Goal: Task Accomplishment & Management: Use online tool/utility

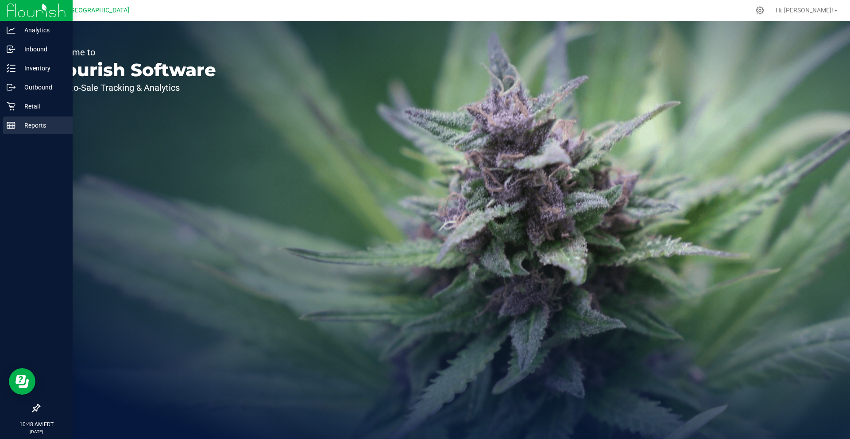
click at [20, 128] on p "Reports" at bounding box center [41, 125] width 53 height 11
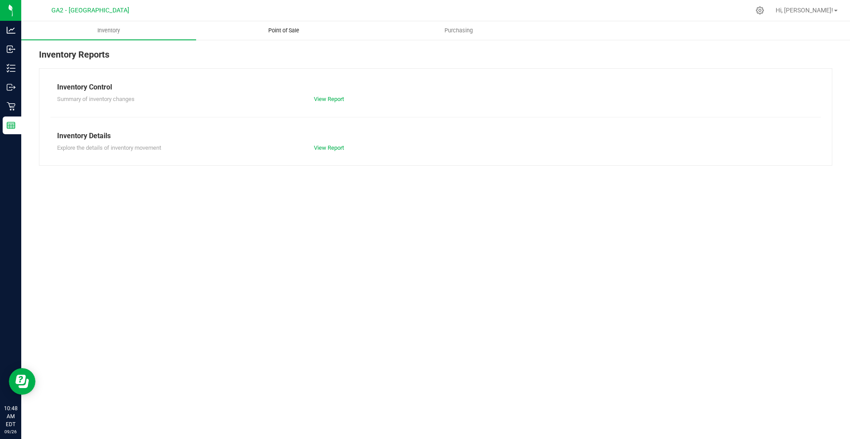
click at [297, 31] on span "Point of Sale" at bounding box center [283, 31] width 55 height 8
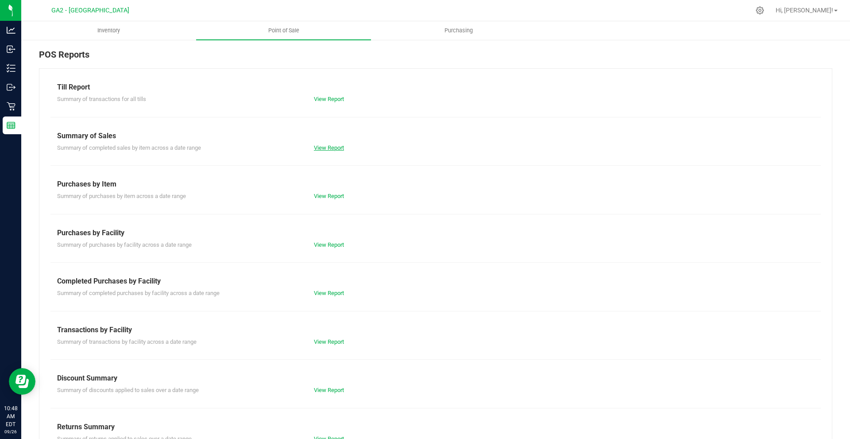
click at [324, 150] on link "View Report" at bounding box center [329, 147] width 30 height 7
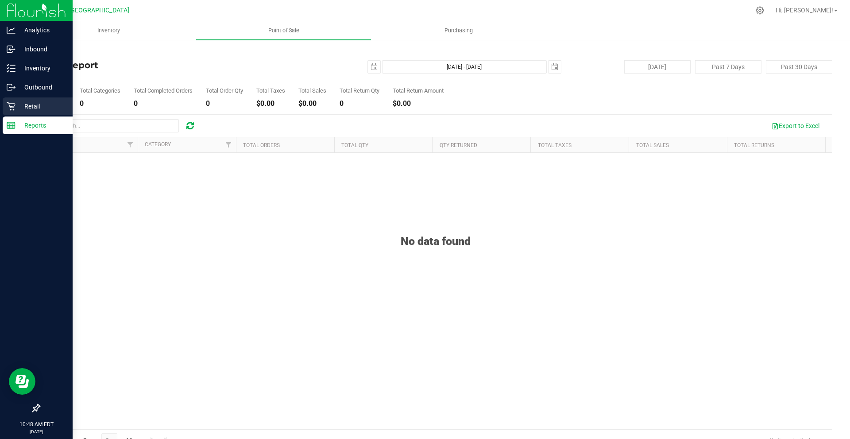
click at [50, 104] on p "Retail" at bounding box center [41, 106] width 53 height 11
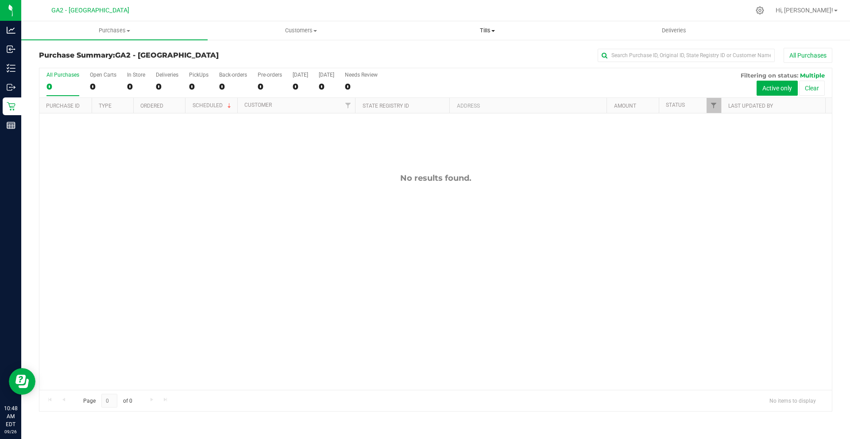
click at [497, 27] on span "Tills" at bounding box center [486, 31] width 185 height 8
click at [488, 58] on li "Manage tills" at bounding box center [487, 53] width 186 height 11
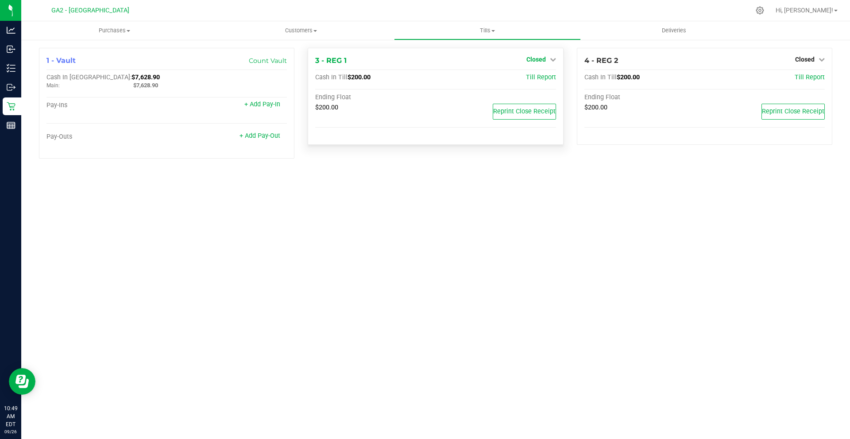
click at [537, 58] on span "Closed" at bounding box center [535, 59] width 19 height 7
click at [539, 76] on link "Open Till" at bounding box center [535, 77] width 23 height 7
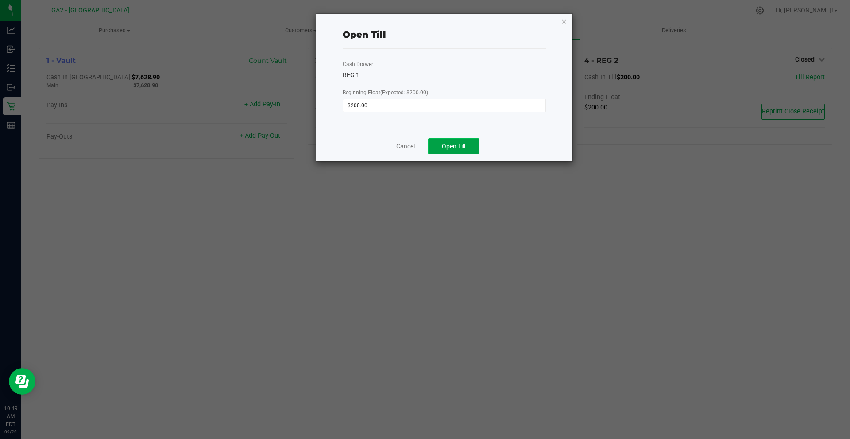
click at [462, 147] on span "Open Till" at bounding box center [453, 146] width 23 height 7
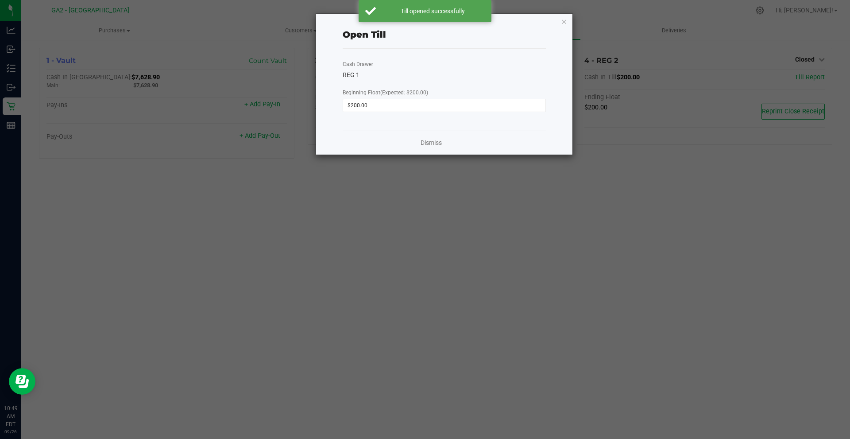
click at [558, 22] on div "Open Till Cash Drawer REG 1 Beginning Float (Expected: $200.00) $200.00 Dismiss" at bounding box center [444, 84] width 256 height 141
click at [560, 21] on div "Open Till Cash Drawer REG 1 Beginning Float (Expected: $200.00) $200.00 Dismiss" at bounding box center [444, 84] width 256 height 141
click at [564, 19] on icon "button" at bounding box center [564, 21] width 6 height 11
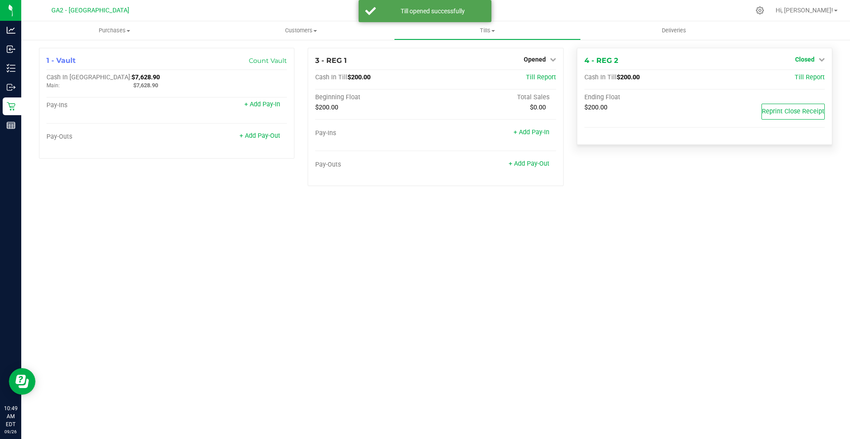
click at [821, 59] on icon at bounding box center [821, 59] width 6 height 6
click at [804, 77] on link "Open Till" at bounding box center [804, 77] width 23 height 7
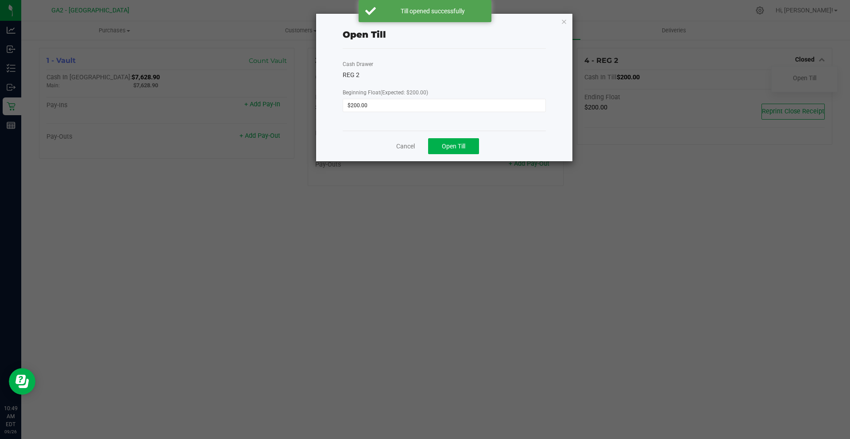
click at [447, 133] on div "Cancel Open Till" at bounding box center [444, 146] width 203 height 31
click at [471, 146] on button "Open Till" at bounding box center [453, 146] width 51 height 16
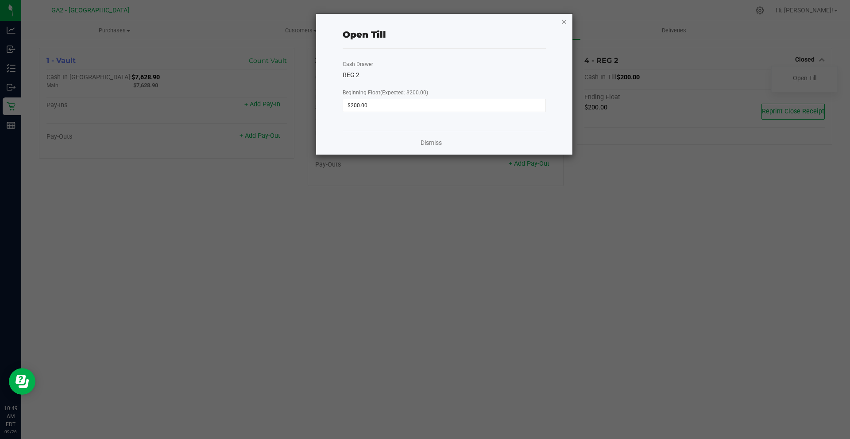
click at [566, 20] on icon "button" at bounding box center [564, 21] width 6 height 11
